Goal: Information Seeking & Learning: Check status

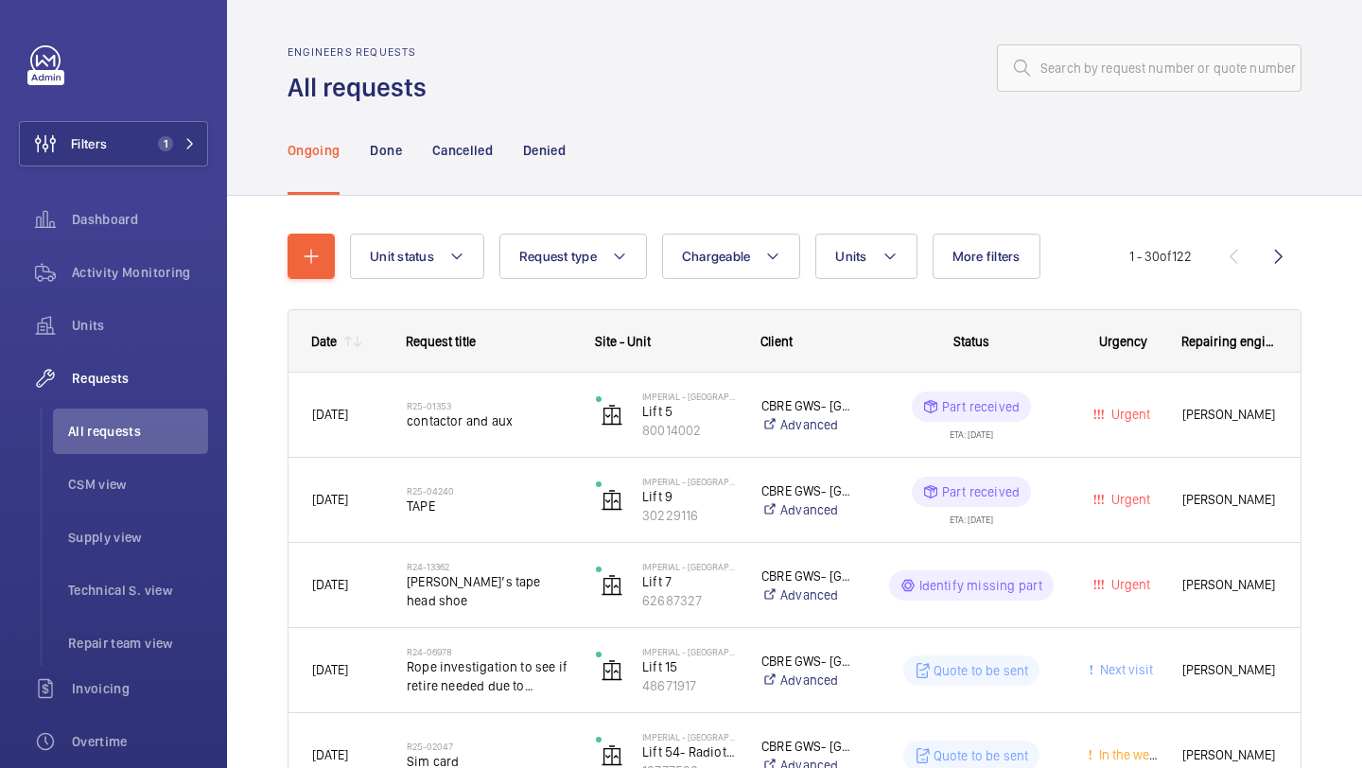
scroll to position [42, 0]
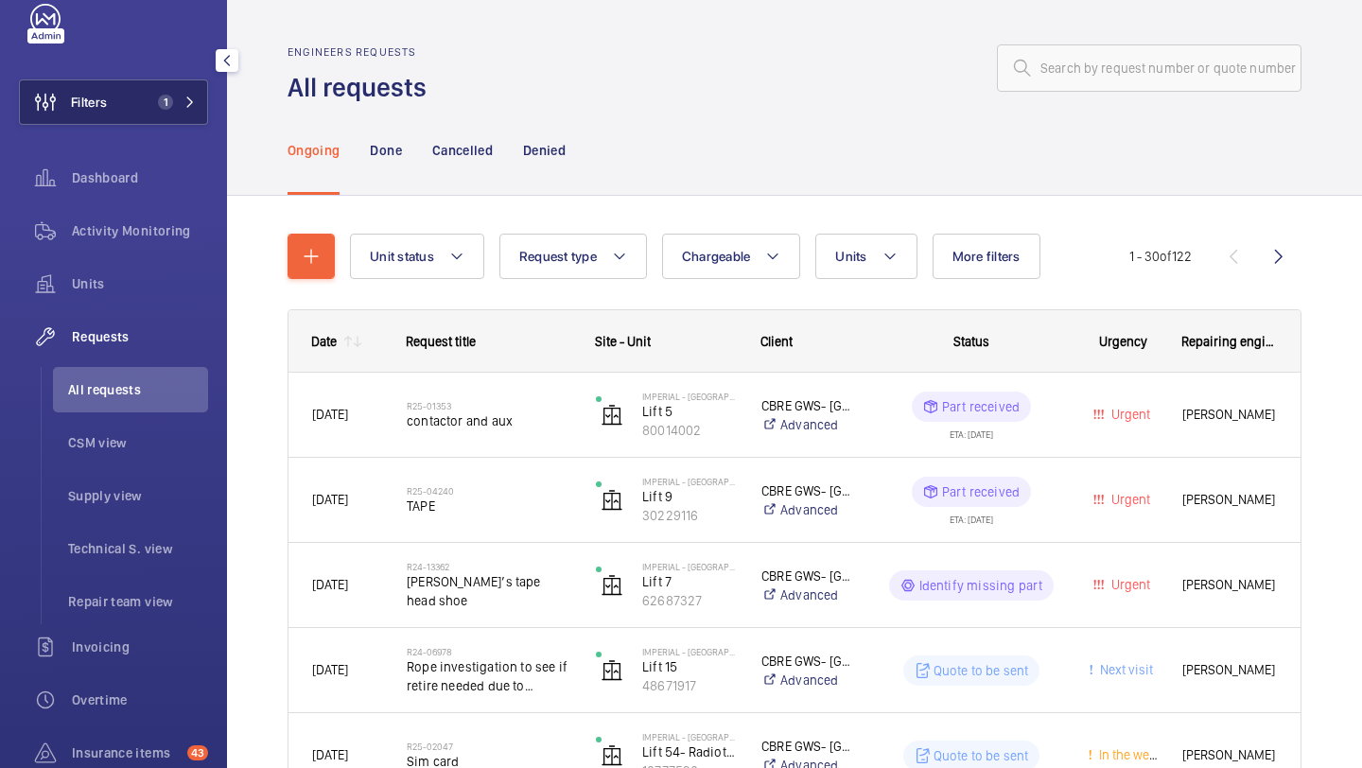
click at [138, 103] on button "Filters 1" at bounding box center [113, 101] width 189 height 45
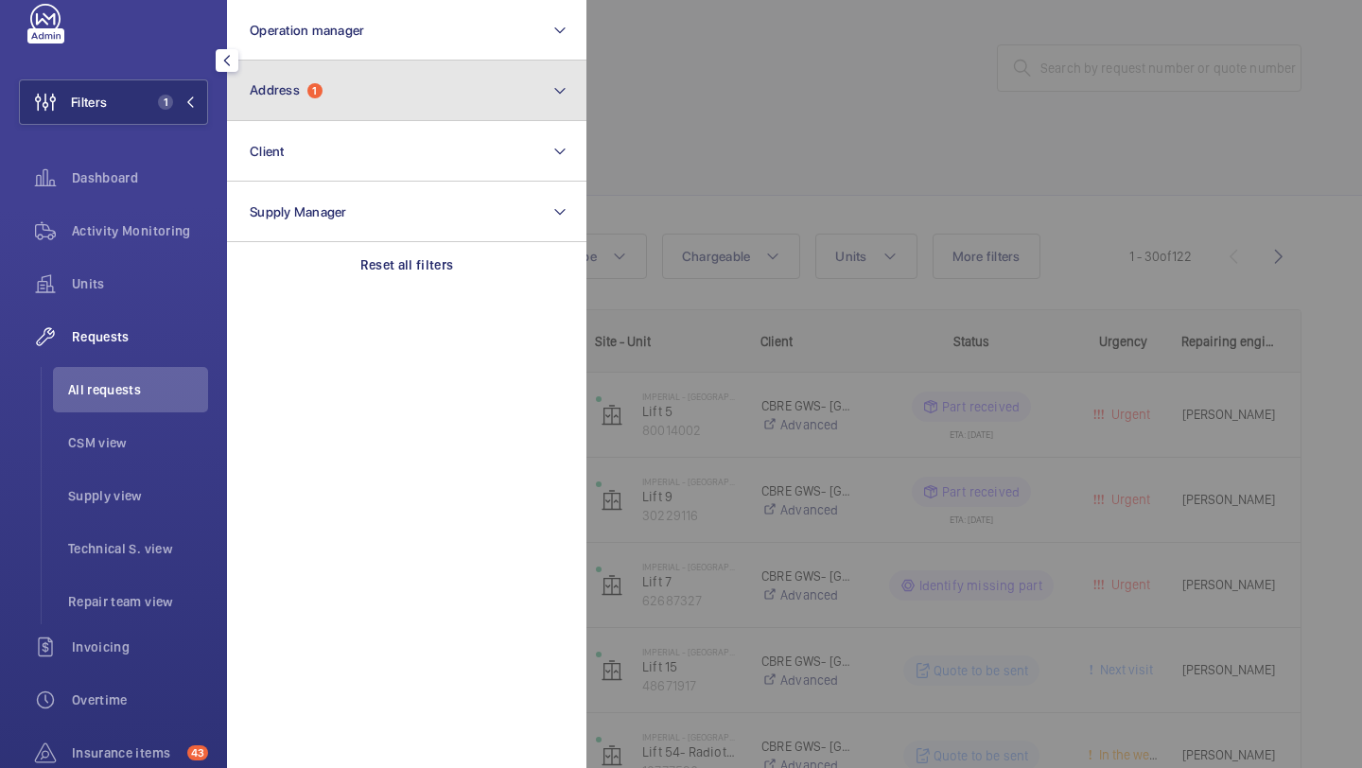
click at [284, 83] on span "Address" at bounding box center [275, 89] width 50 height 15
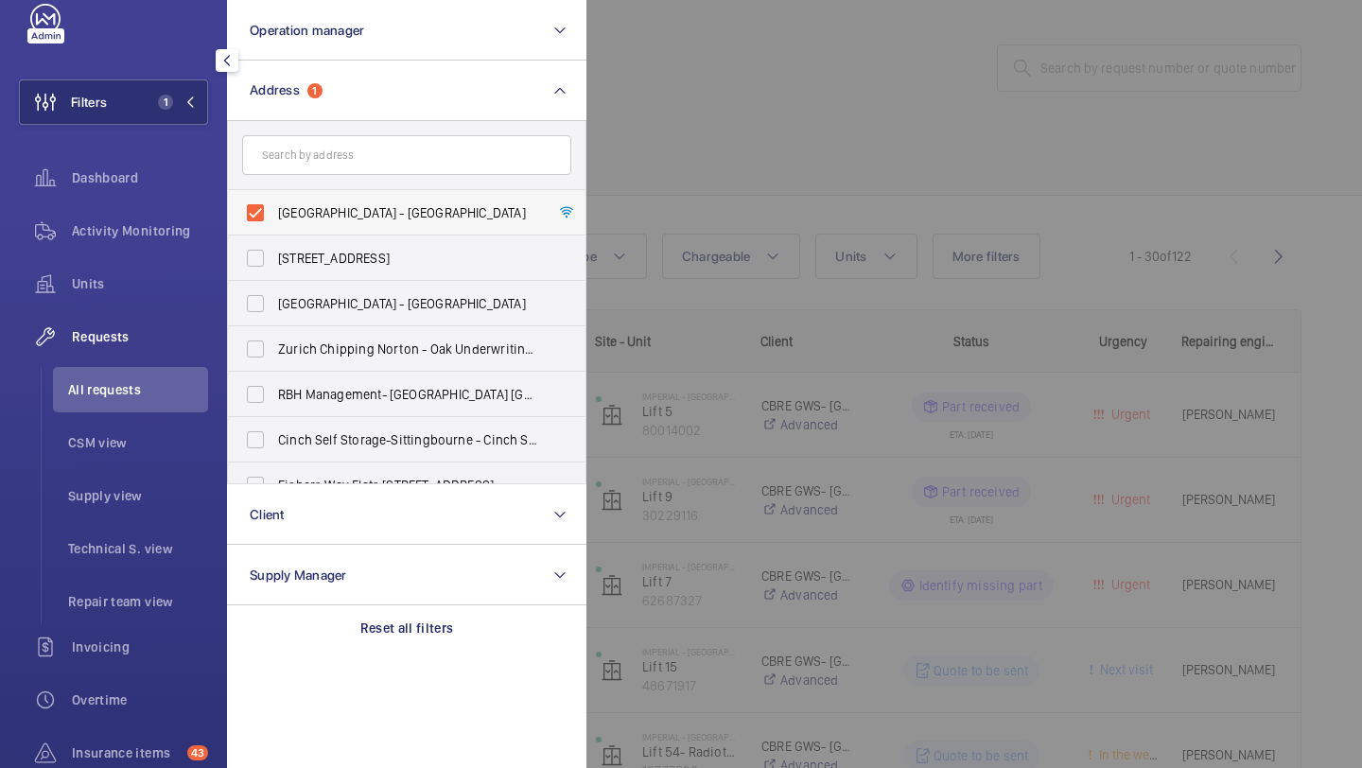
click at [292, 212] on span "[GEOGRAPHIC_DATA] - [GEOGRAPHIC_DATA]" at bounding box center [408, 212] width 260 height 19
click at [274, 212] on input "[GEOGRAPHIC_DATA] - [GEOGRAPHIC_DATA]" at bounding box center [255, 213] width 38 height 38
checkbox input "false"
click at [330, 150] on input "text" at bounding box center [406, 155] width 329 height 40
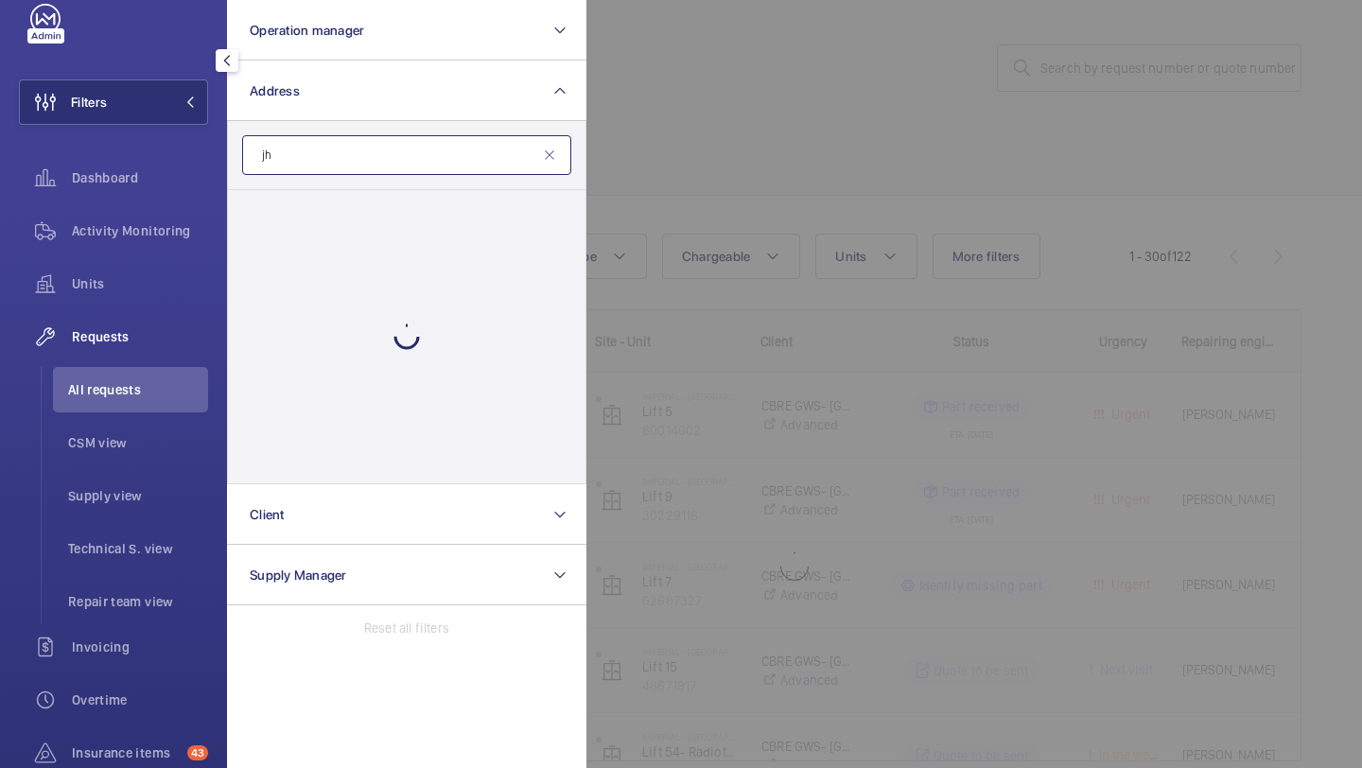
type input "j"
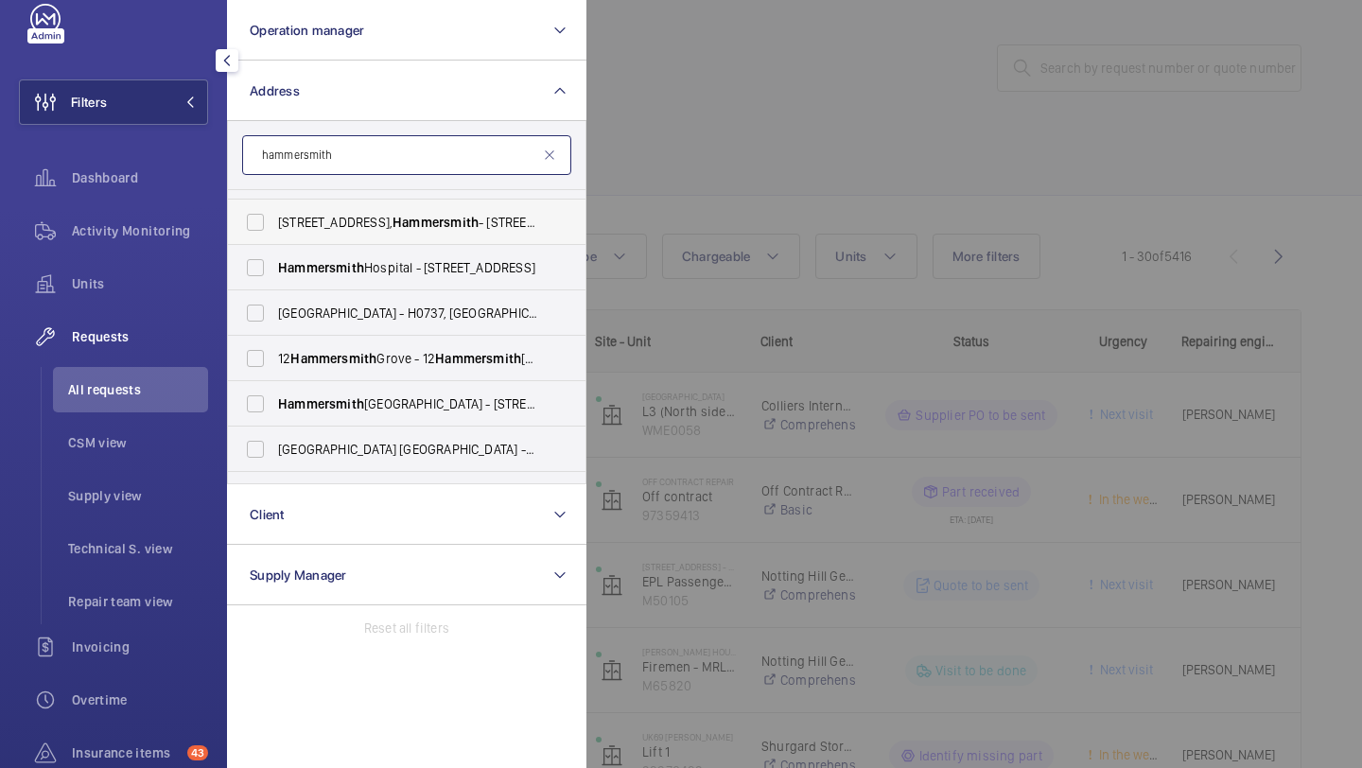
scroll to position [39, 0]
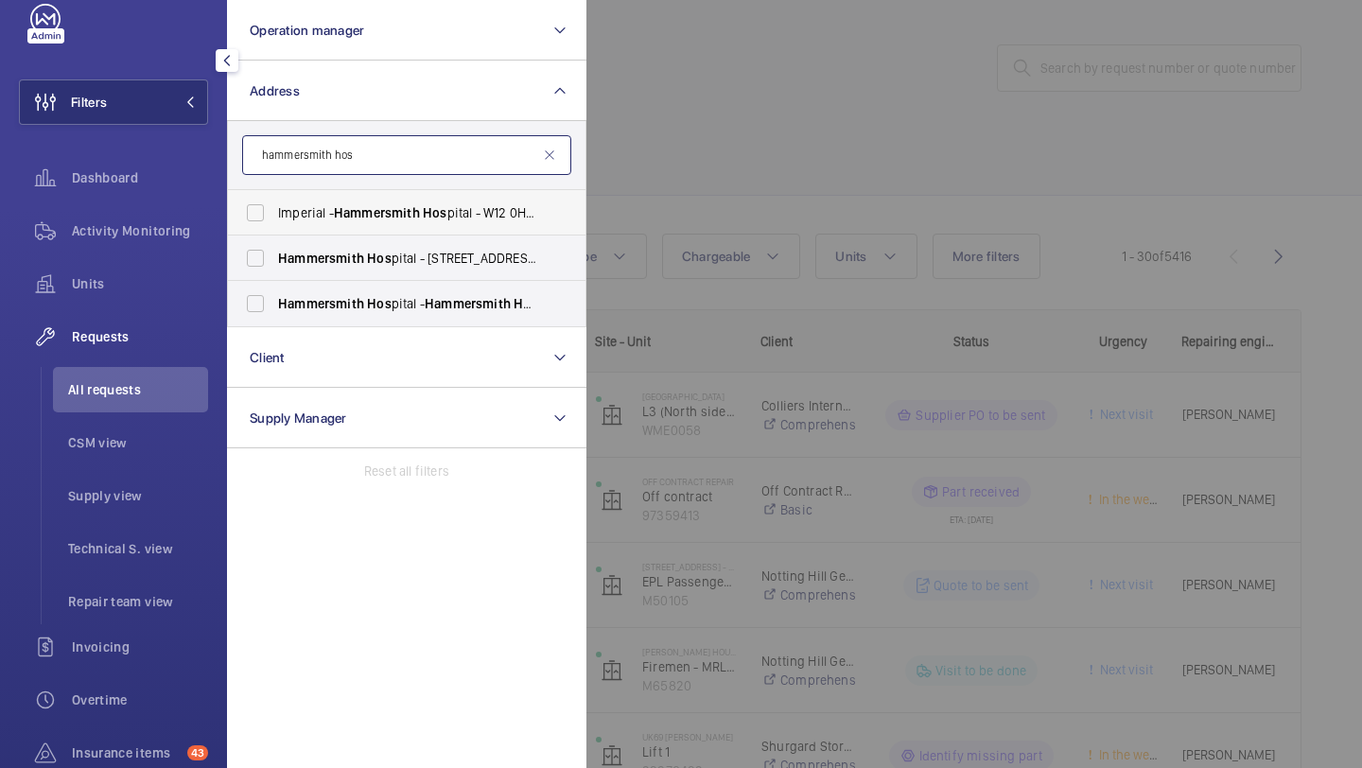
type input "hammersmith hos"
click at [351, 205] on span "Hammersmith" at bounding box center [377, 212] width 86 height 15
click at [274, 205] on input "Imperial - Hammersmith Hos pital - W12 0HS, [GEOGRAPHIC_DATA] 0HS" at bounding box center [255, 213] width 38 height 38
checkbox input "true"
click at [322, 268] on label "Hammersmith Hos pital - [STREET_ADDRESS]" at bounding box center [392, 257] width 329 height 45
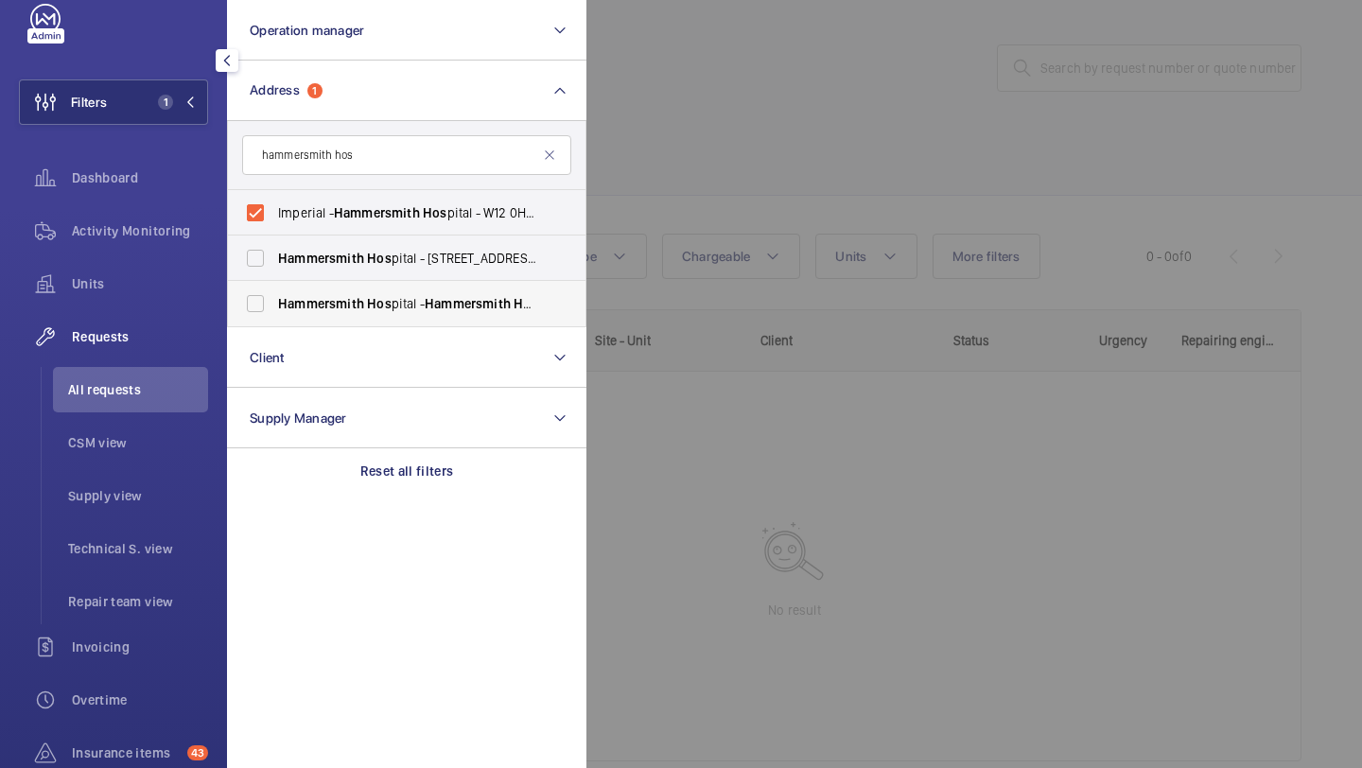
click at [312, 298] on span "Hammersmith" at bounding box center [321, 303] width 86 height 15
click at [274, 298] on input "Hammersmith Hos pital - [GEOGRAPHIC_DATA], [STREET_ADDRESS]" at bounding box center [255, 304] width 38 height 38
checkbox input "true"
click at [312, 264] on span "Hammersmith" at bounding box center [321, 258] width 86 height 15
click at [274, 264] on input "Hammersmith Hos pital - [STREET_ADDRESS]" at bounding box center [255, 258] width 38 height 38
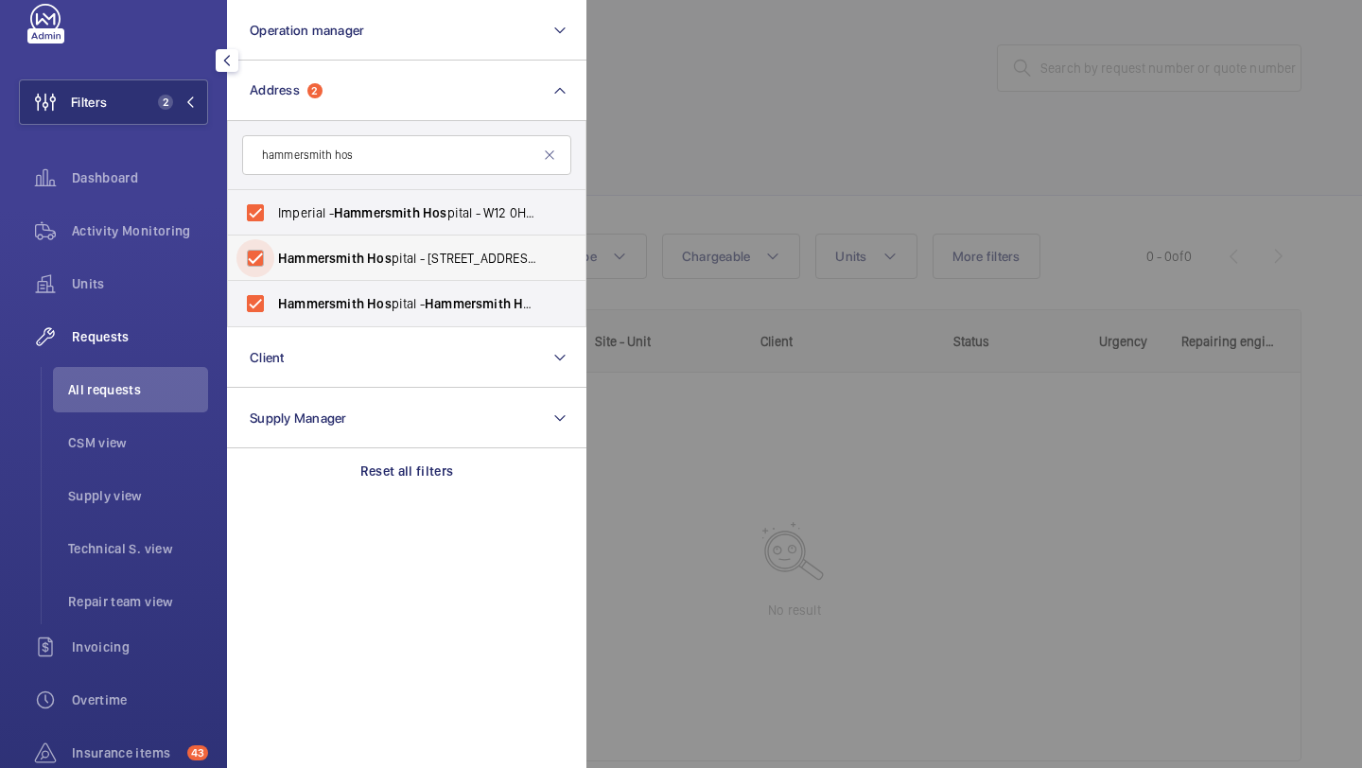
checkbox input "true"
click at [701, 216] on div at bounding box center [1267, 384] width 1362 height 768
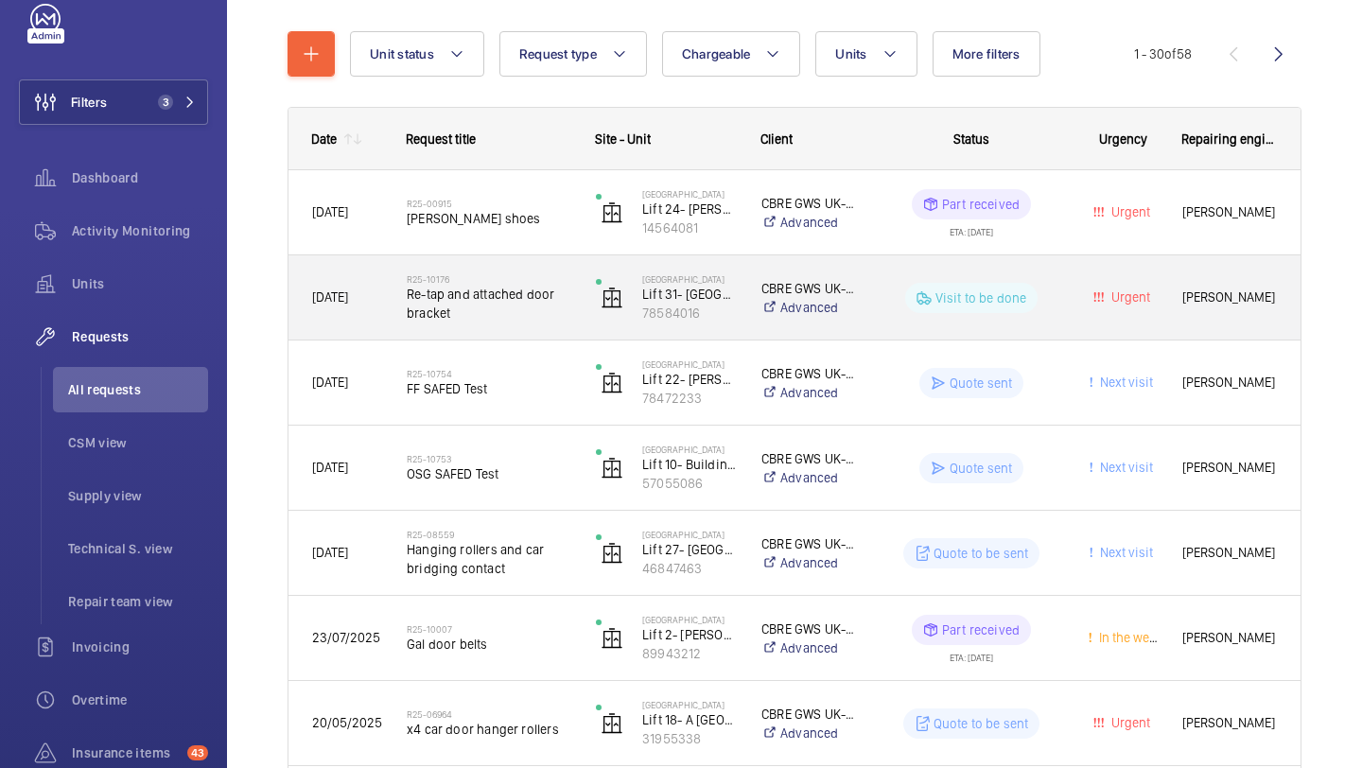
scroll to position [201, 0]
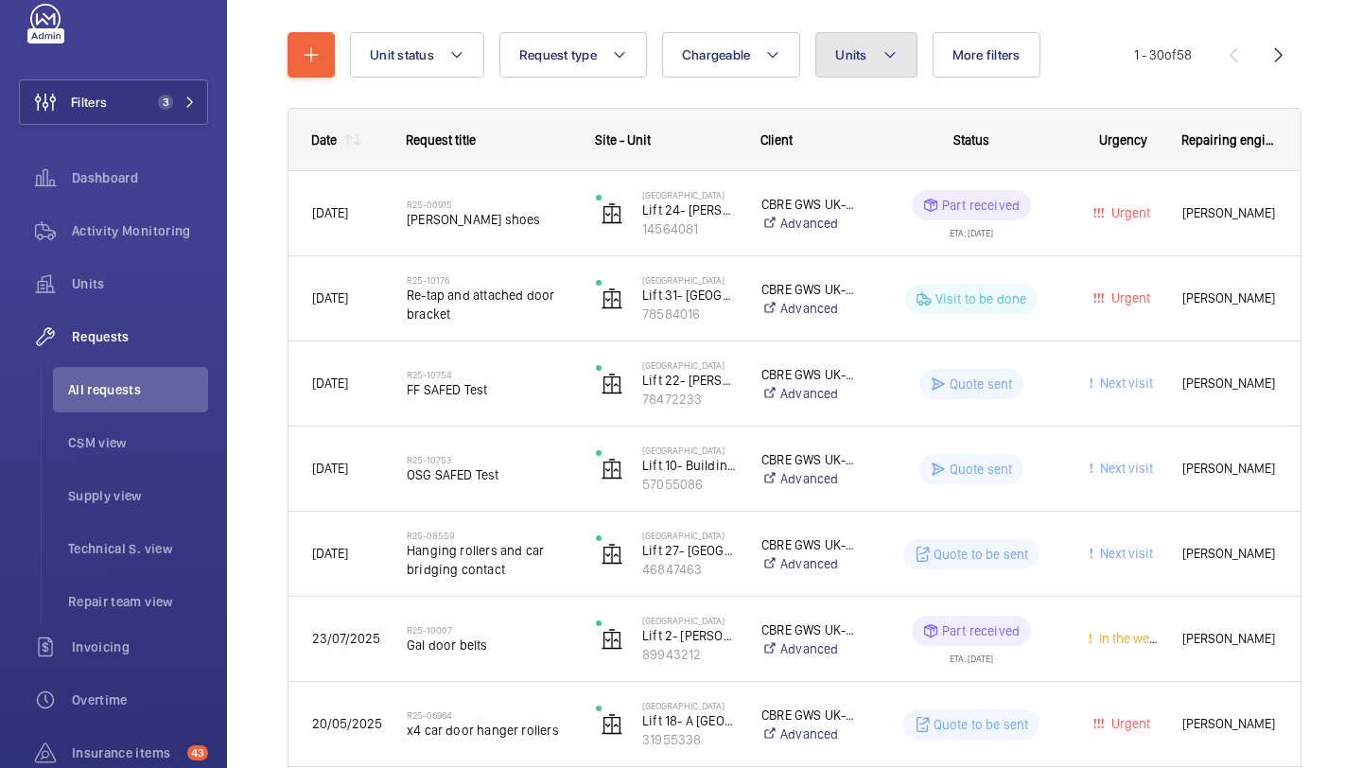
click at [851, 74] on button "Units" at bounding box center [865, 54] width 101 height 45
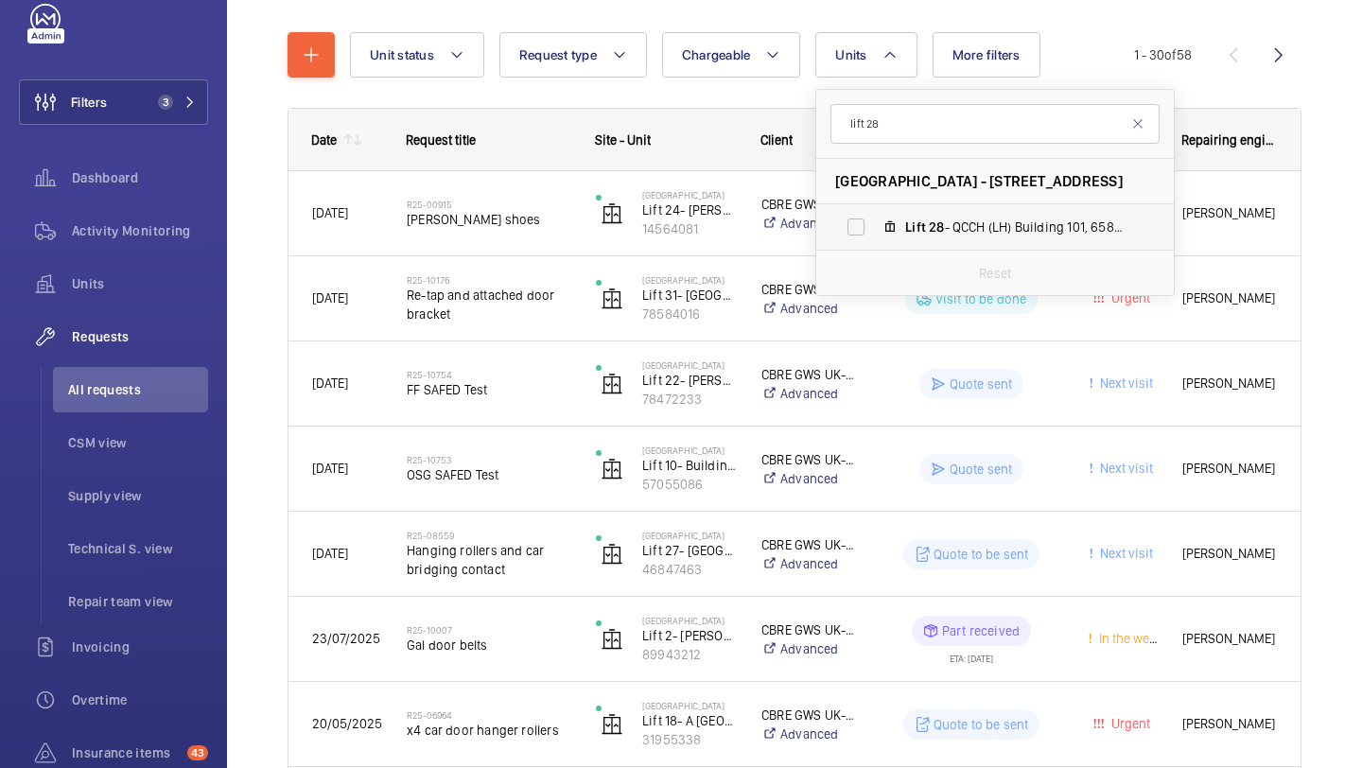
type input "lift 28"
click at [851, 210] on label "Lift 28 - QCCH (LH) Building 101, 65820163" at bounding box center [979, 226] width 327 height 45
click at [851, 210] on input "Lift 28 - QCCH (LH) Building 101, 65820163" at bounding box center [856, 227] width 38 height 38
checkbox input "true"
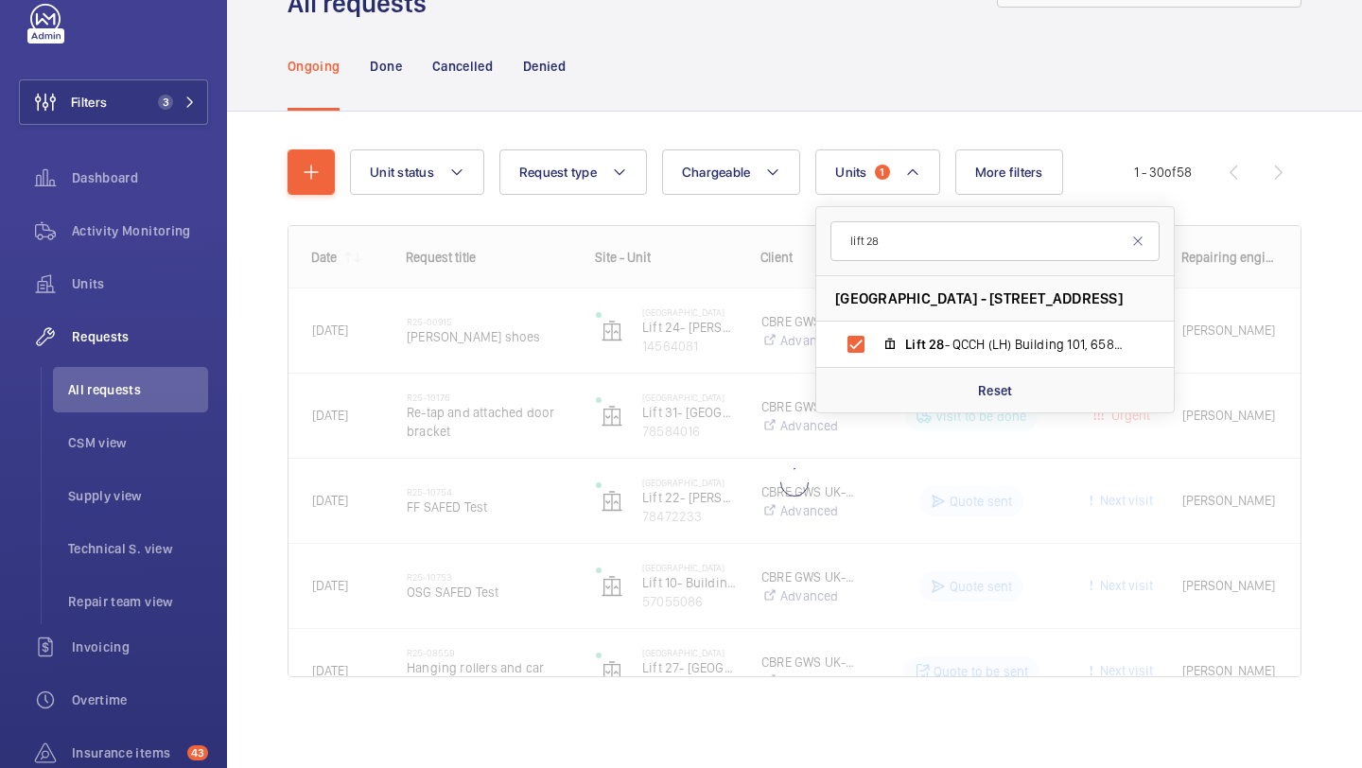
click at [1361, 228] on div "Unit status Request type Chargeable Units 1 lift 28 [GEOGRAPHIC_DATA] - [STREET…" at bounding box center [794, 440] width 1135 height 656
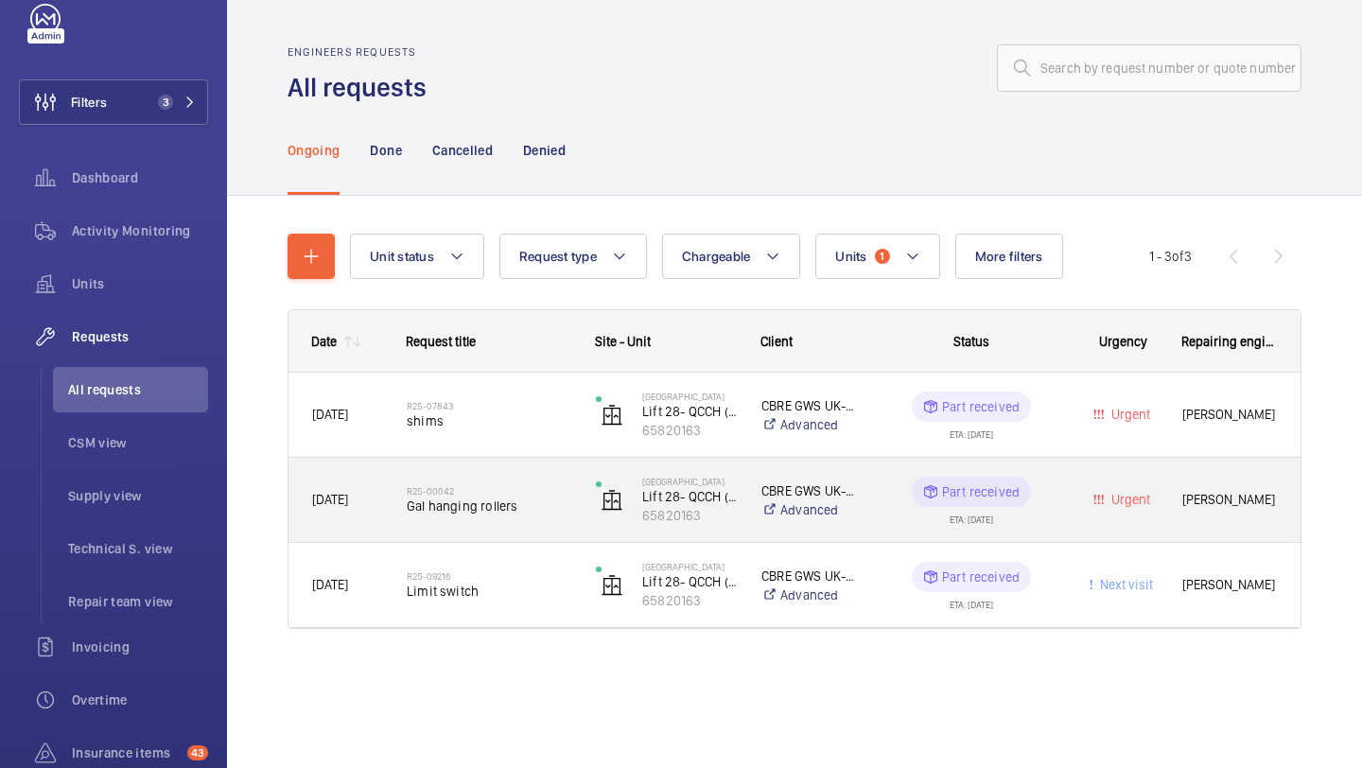
click at [548, 491] on h2 "R25-00042" at bounding box center [489, 490] width 165 height 11
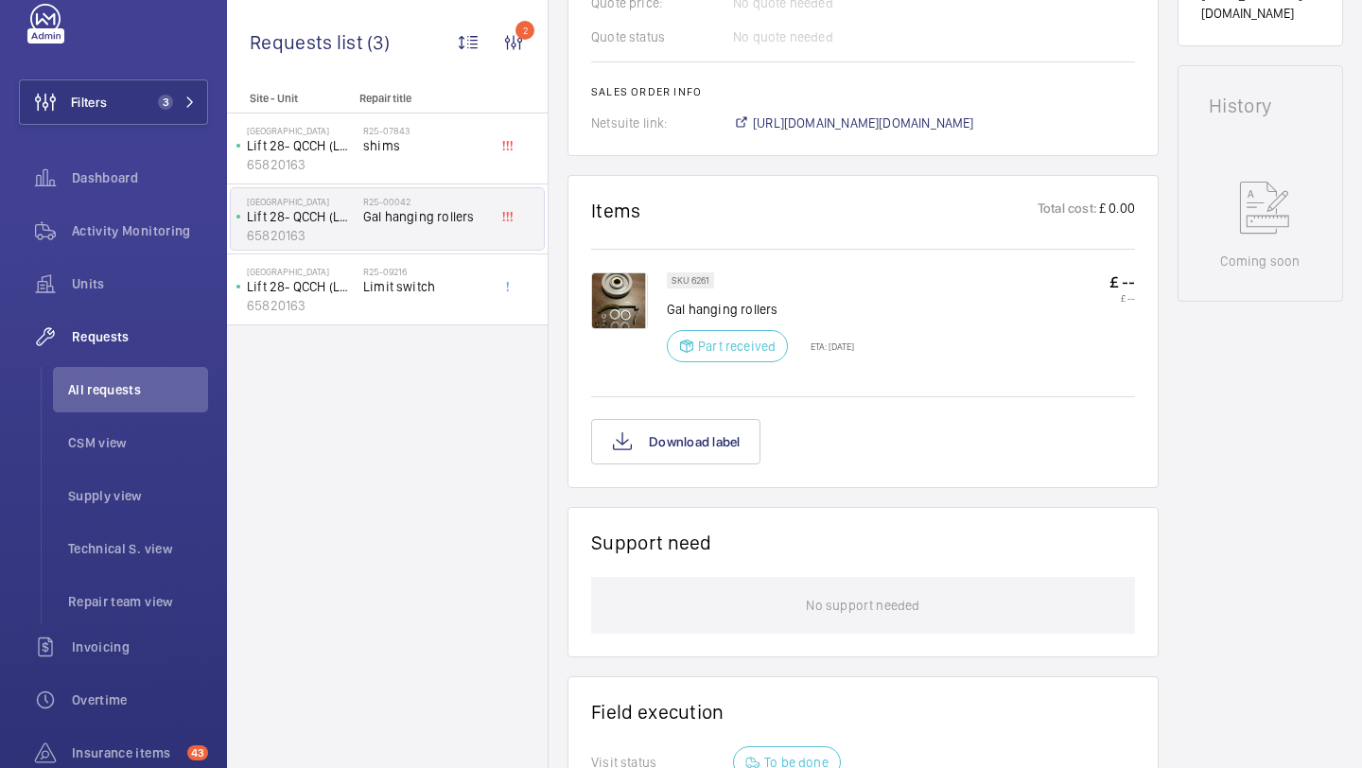
scroll to position [880, 0]
click at [617, 292] on img at bounding box center [619, 300] width 57 height 57
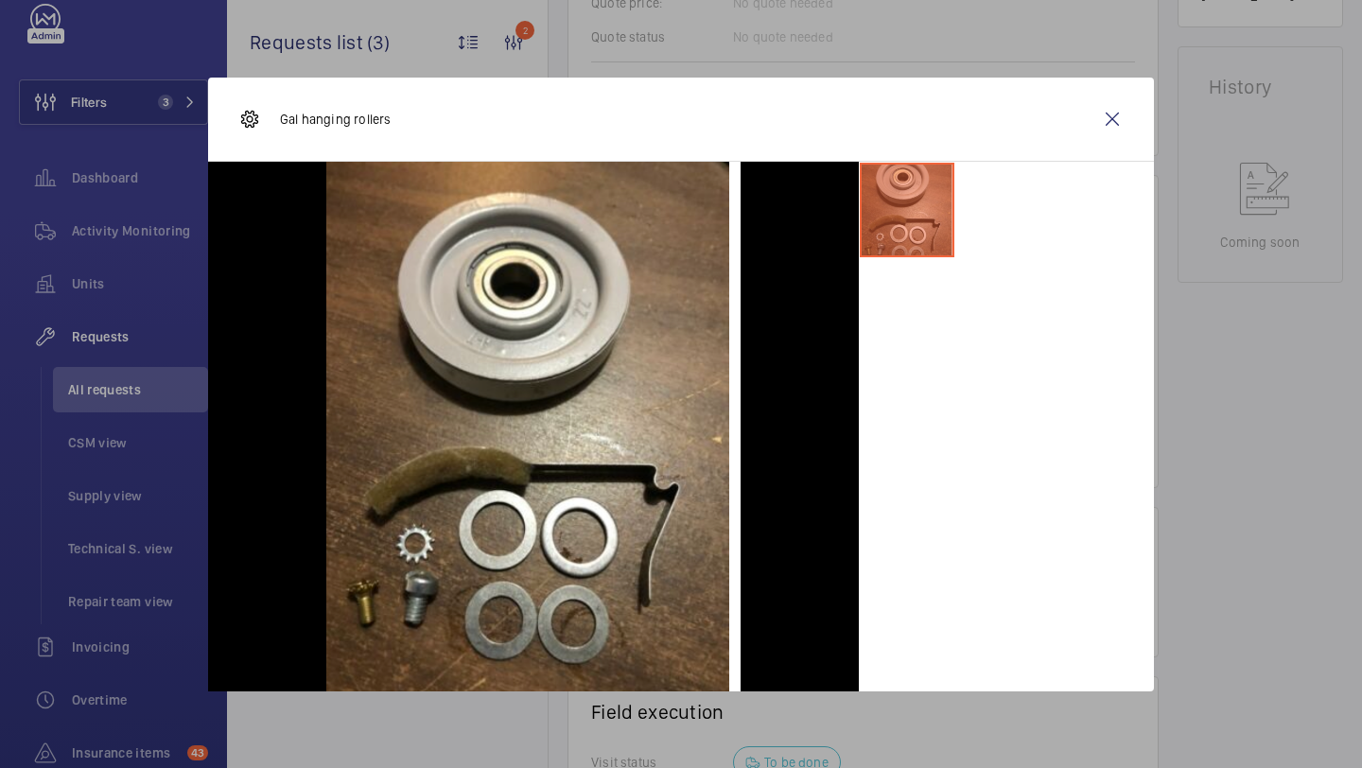
click at [1138, 114] on div "Gal hanging rollers" at bounding box center [681, 120] width 946 height 84
click at [1111, 114] on wm-front-icon-button at bounding box center [1111, 118] width 45 height 45
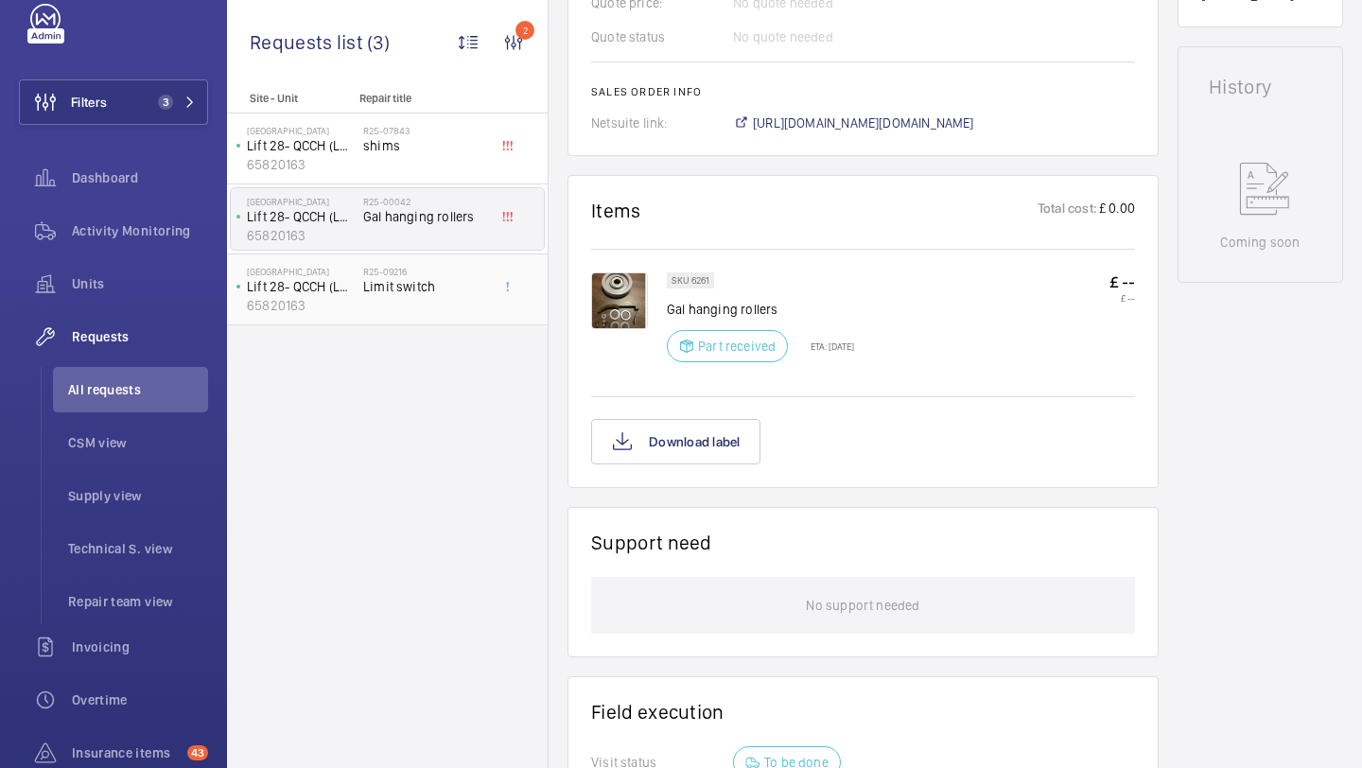
click at [404, 300] on div "R25-09216 Limit switch" at bounding box center [425, 293] width 125 height 55
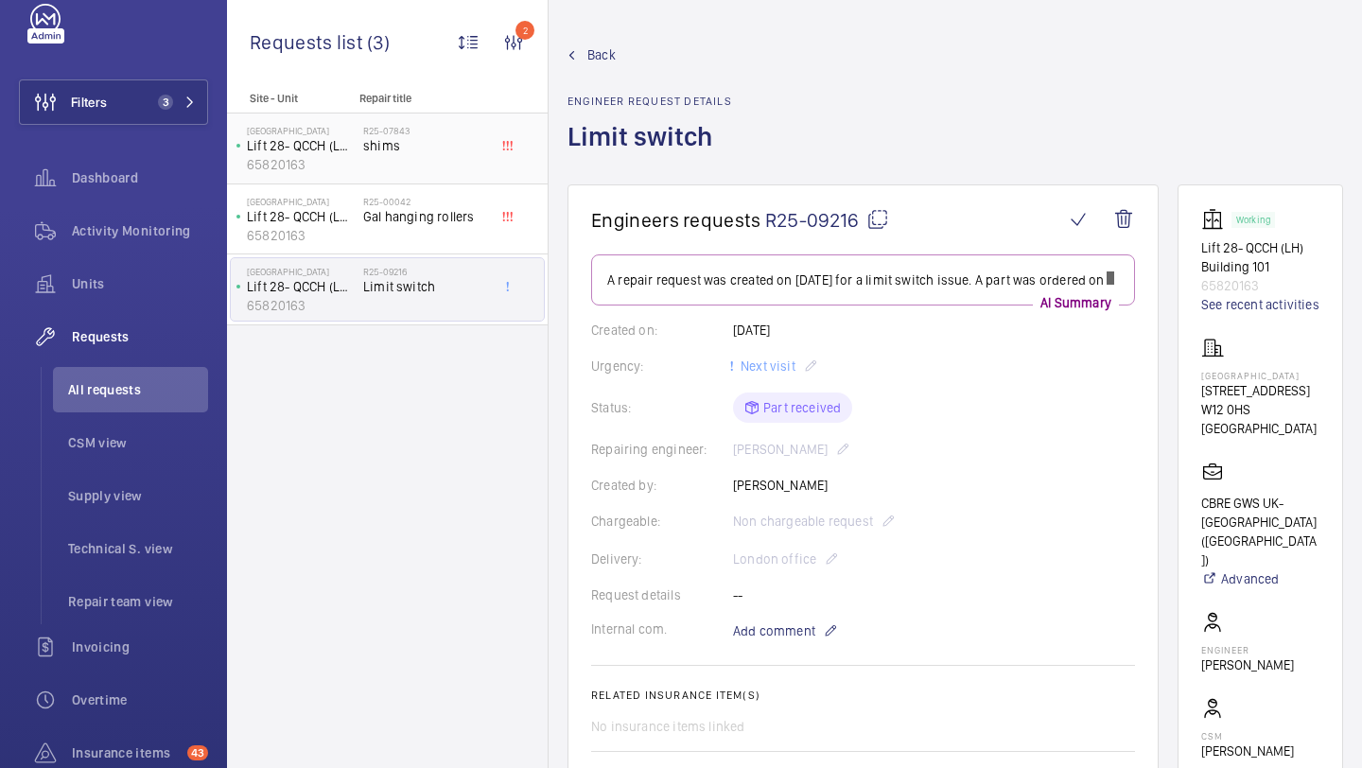
click at [400, 149] on span "shims" at bounding box center [425, 145] width 125 height 19
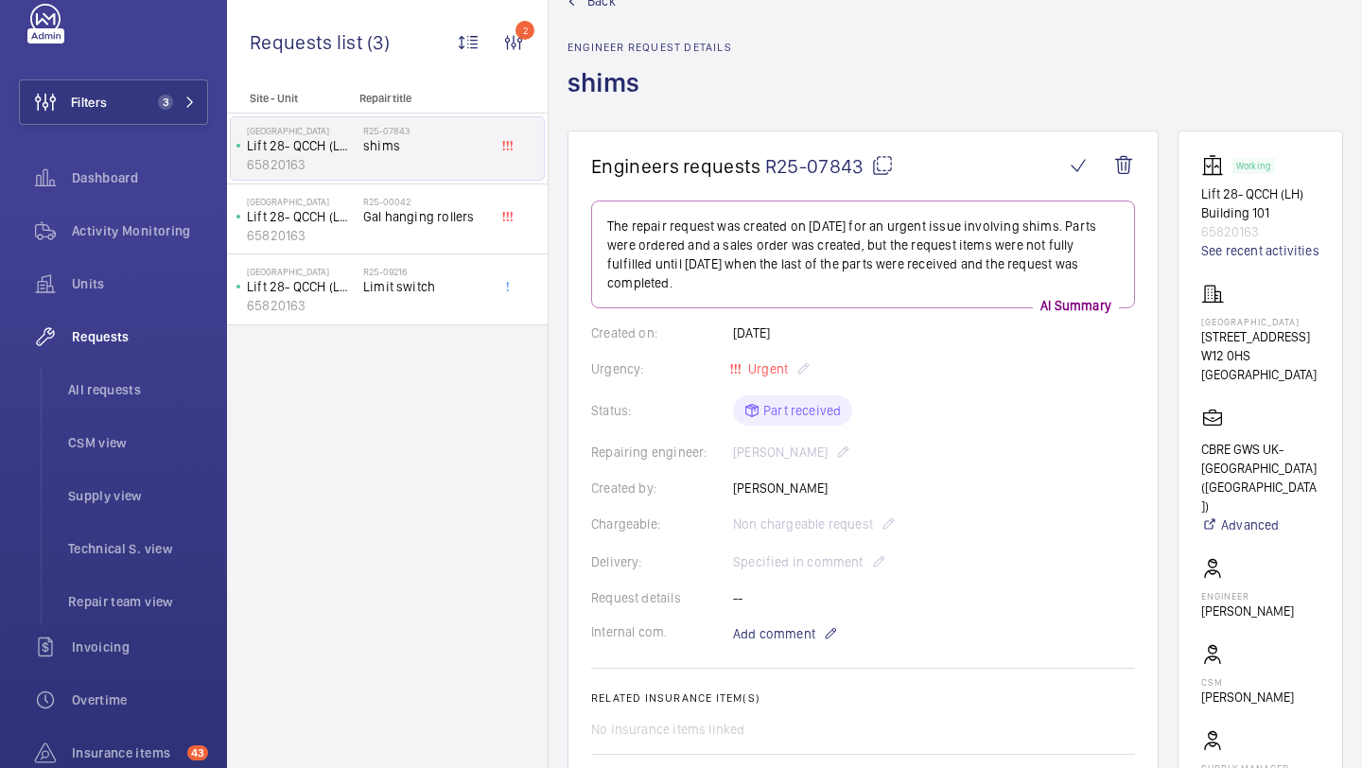
scroll to position [53, 0]
click at [495, 222] on div at bounding box center [512, 210] width 34 height 28
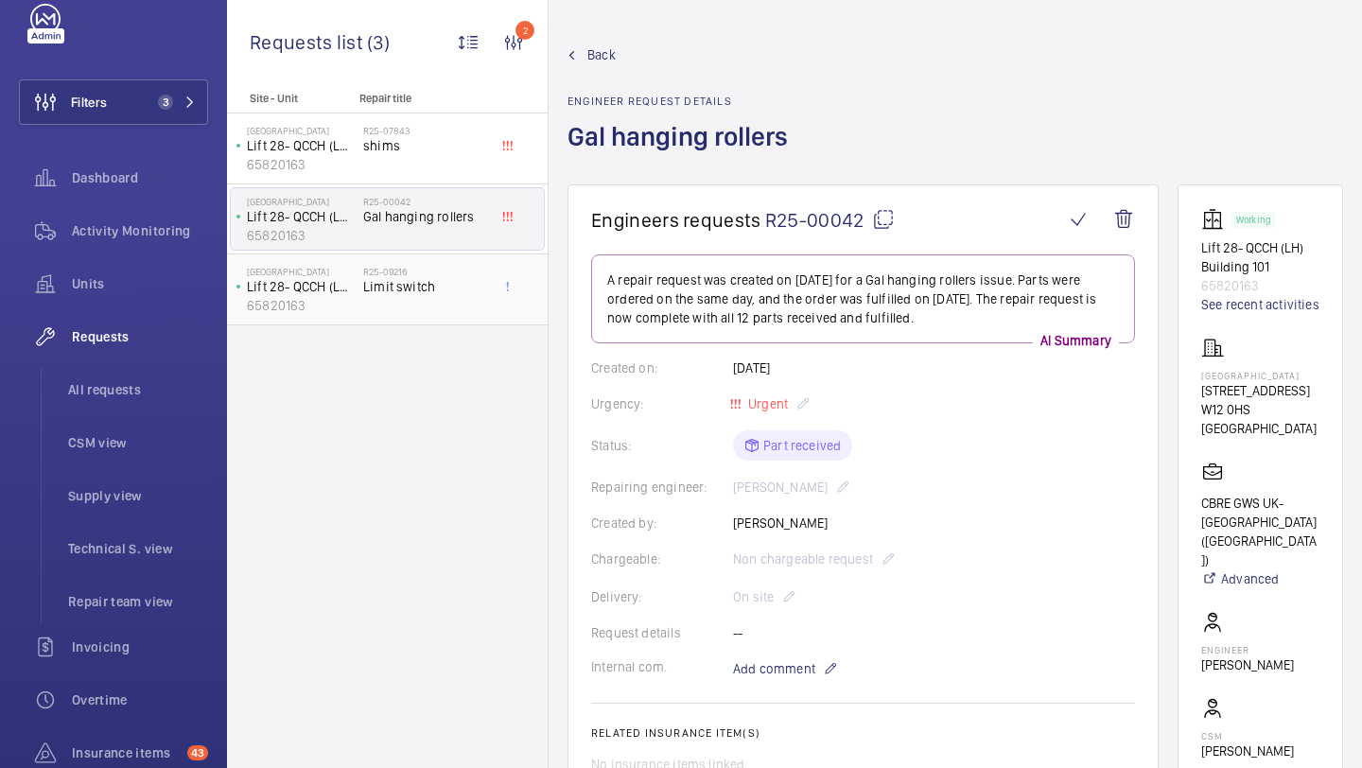
click at [502, 295] on div at bounding box center [512, 289] width 34 height 62
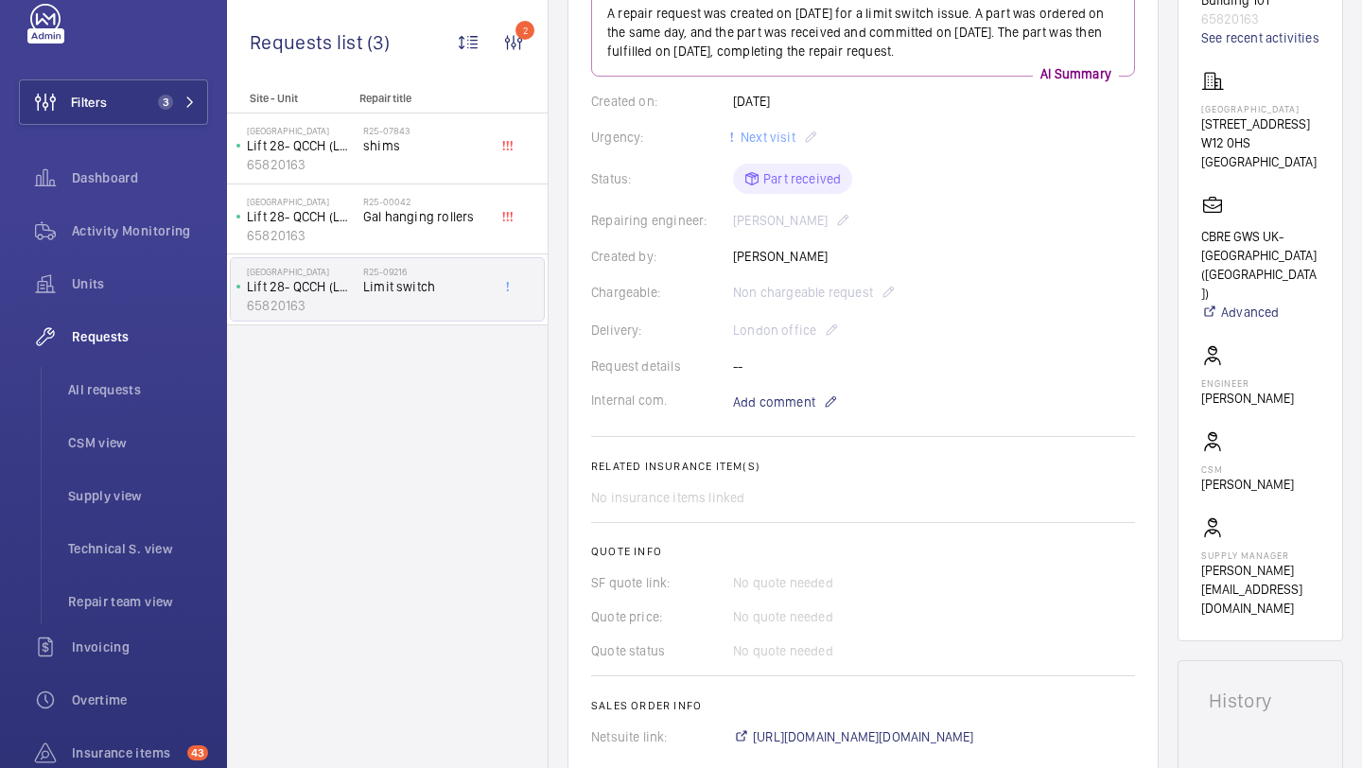
scroll to position [547, 0]
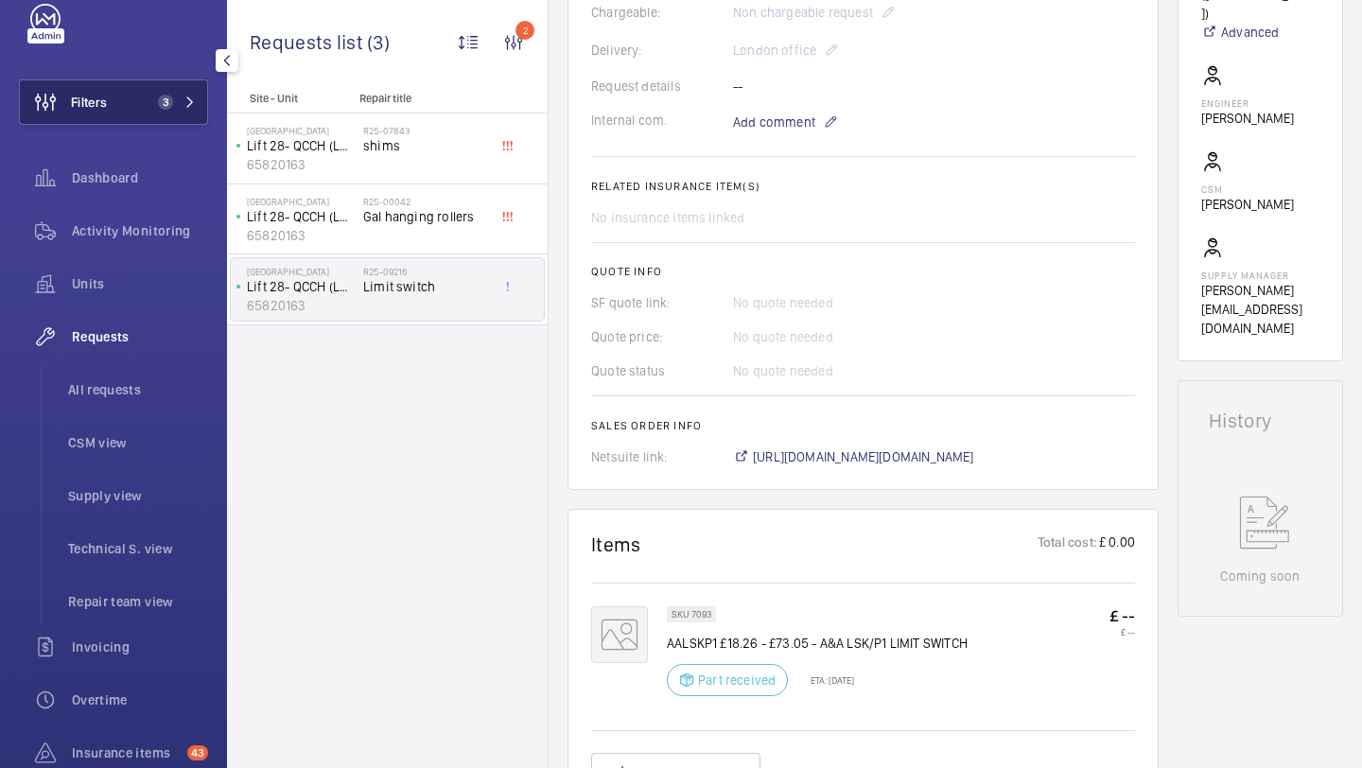
click at [158, 105] on span "3" at bounding box center [165, 102] width 15 height 15
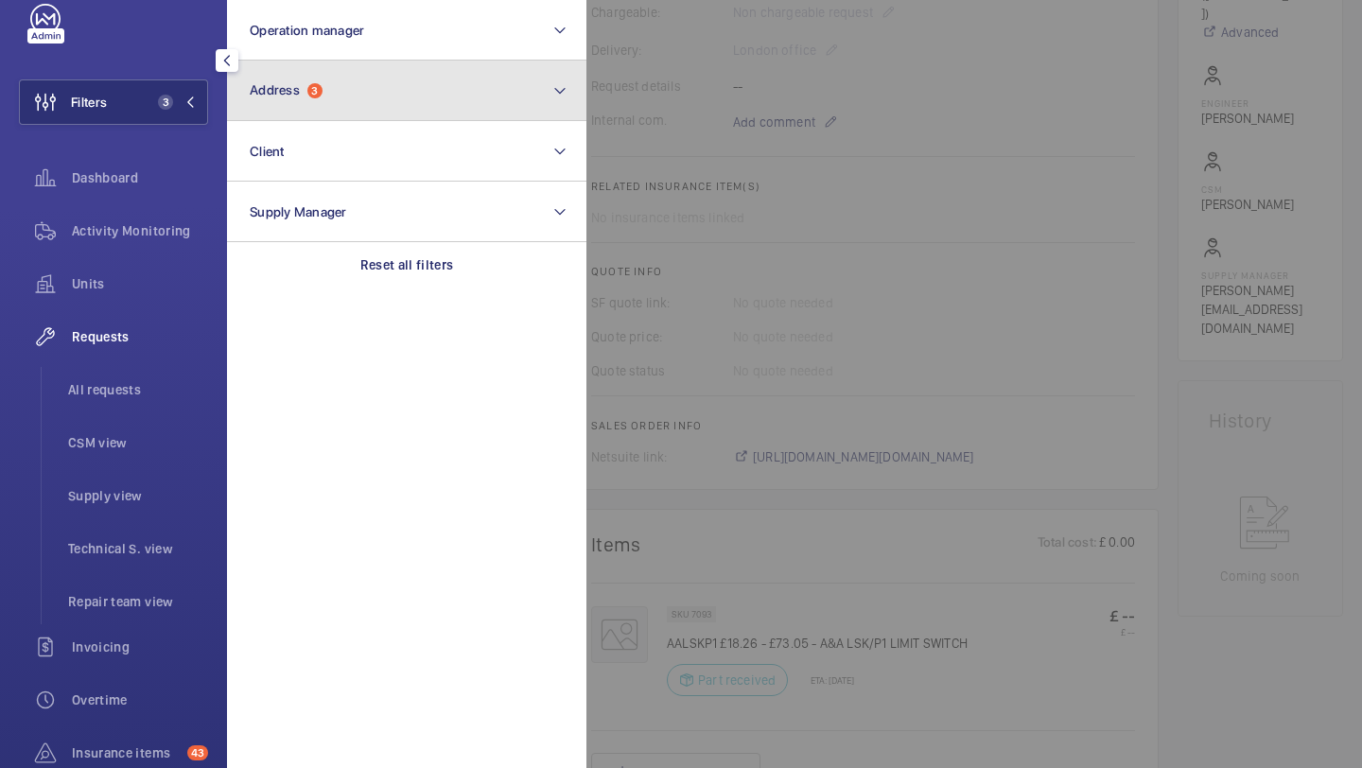
click at [311, 69] on button "Address 3" at bounding box center [406, 91] width 359 height 61
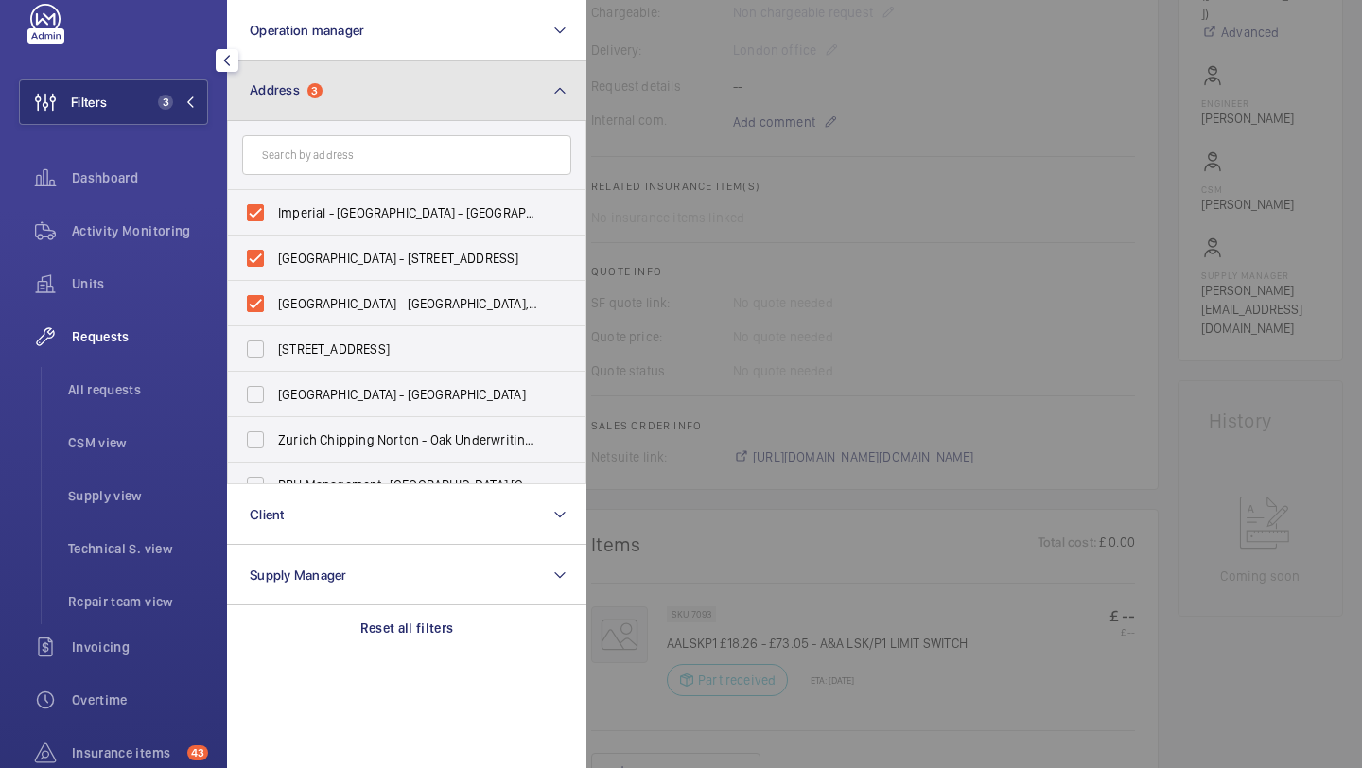
click at [313, 86] on span "3" at bounding box center [314, 90] width 15 height 15
